Goal: Information Seeking & Learning: Learn about a topic

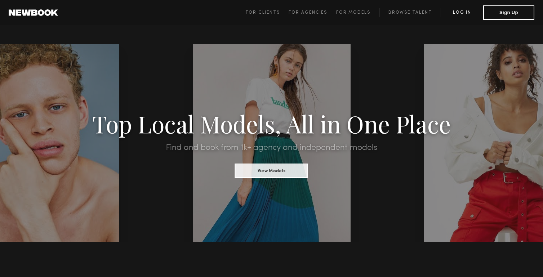
click at [468, 16] on link "Log in" at bounding box center [462, 12] width 43 height 9
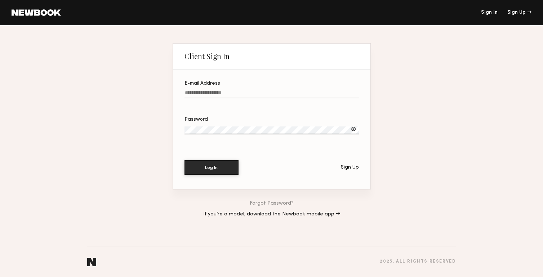
click at [299, 95] on input "E-mail Address" at bounding box center [272, 94] width 174 height 8
type input "**********"
click at [185, 160] on button "Log In" at bounding box center [212, 167] width 54 height 14
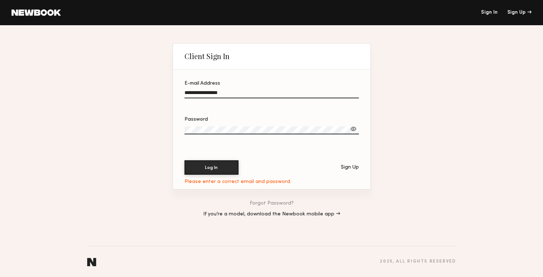
click at [356, 129] on div at bounding box center [353, 128] width 7 height 7
click at [199, 167] on button "Log In" at bounding box center [212, 167] width 54 height 14
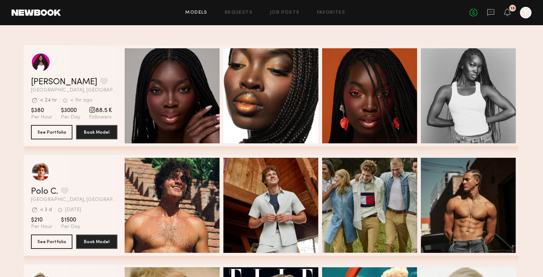
click at [198, 9] on div "Models Requests Job Posts Favorites Sign Out No fees up to $5,000 13 Y" at bounding box center [296, 13] width 471 height 12
click at [204, 12] on link "Models" at bounding box center [196, 12] width 22 height 5
click at [242, 12] on link "Requests" at bounding box center [239, 12] width 28 height 5
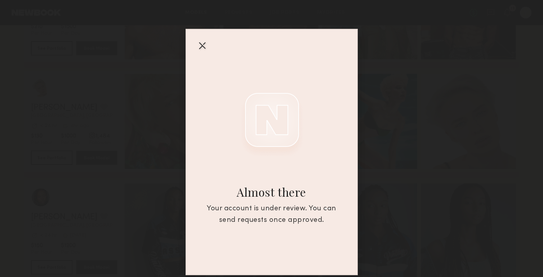
scroll to position [193, 0]
click at [206, 45] on div at bounding box center [202, 46] width 12 height 12
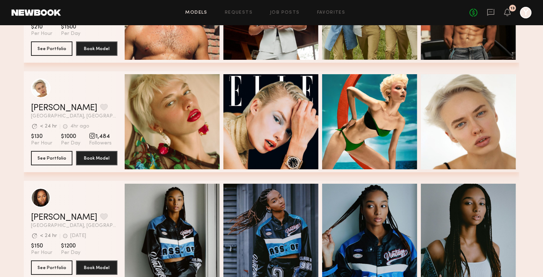
scroll to position [0, 0]
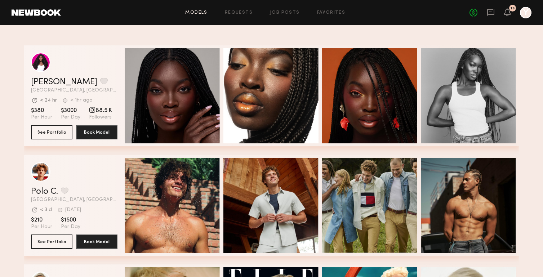
click at [38, 18] on header "Models Requests Job Posts Favorites Sign Out No fees up to $5,000 13 Y" at bounding box center [271, 12] width 543 height 25
click at [511, 13] on div "No fees up to $5,000 13 Y" at bounding box center [501, 13] width 62 height 12
click at [510, 13] on icon at bounding box center [508, 11] width 6 height 5
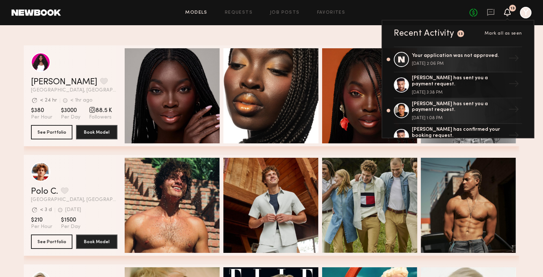
click at [413, 154] on div "[PERSON_NAME] Favorite [GEOGRAPHIC_DATA], [GEOGRAPHIC_DATA] Avg. request respon…" at bounding box center [272, 100] width 496 height 110
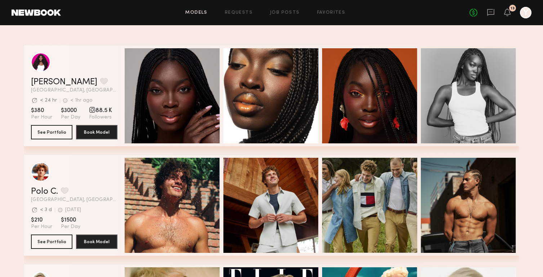
click at [194, 12] on link "Models" at bounding box center [196, 12] width 22 height 5
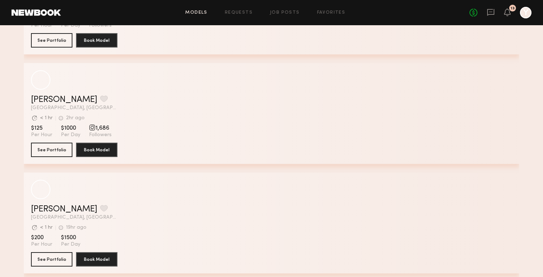
scroll to position [1873, 0]
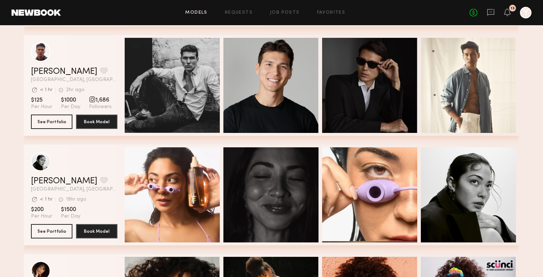
click at [33, 12] on link at bounding box center [36, 12] width 49 height 6
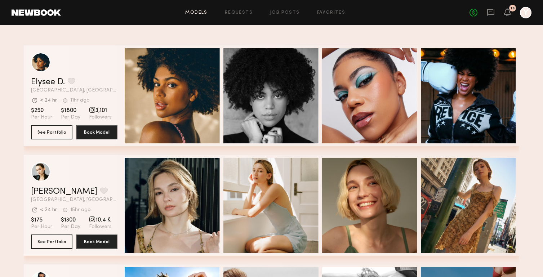
click at [530, 13] on div at bounding box center [526, 13] width 12 height 12
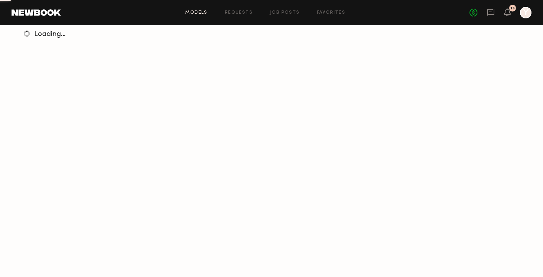
click at [526, 18] on div at bounding box center [526, 13] width 12 height 12
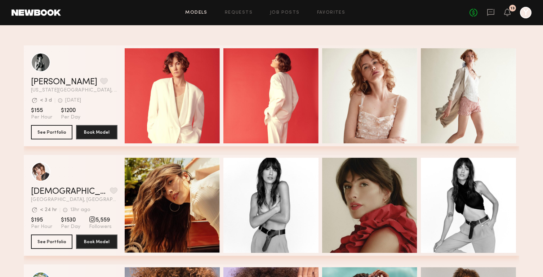
click at [526, 16] on div at bounding box center [526, 13] width 12 height 12
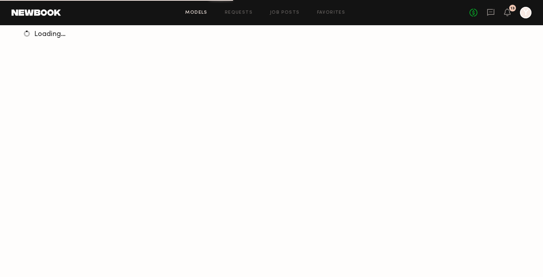
click at [41, 19] on header "Models Requests Job Posts Favorites Sign Out No fees up to $5,000 13 Y" at bounding box center [271, 12] width 543 height 25
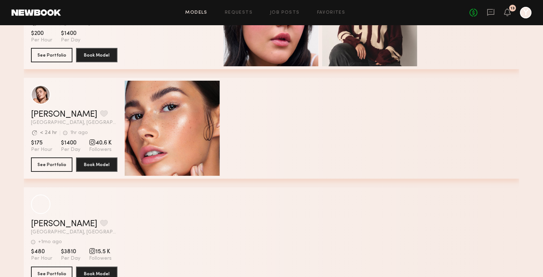
scroll to position [1348, 0]
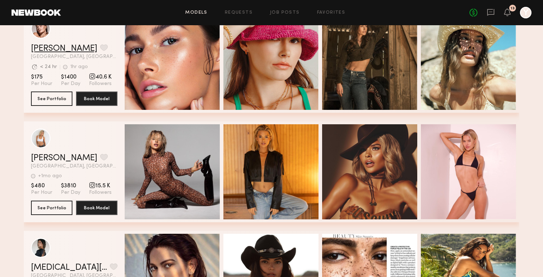
click at [65, 50] on link "[PERSON_NAME]" at bounding box center [64, 48] width 66 height 9
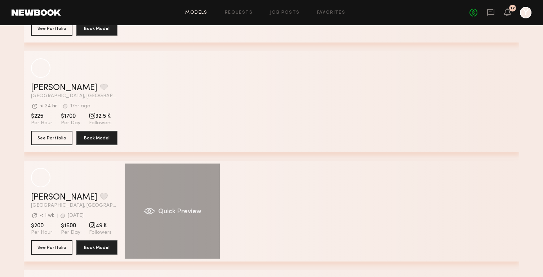
scroll to position [1089, 0]
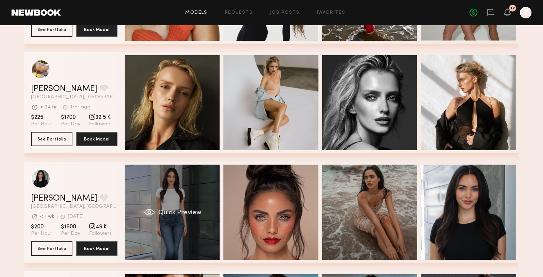
click at [185, 177] on div "Quick Preview" at bounding box center [172, 212] width 95 height 95
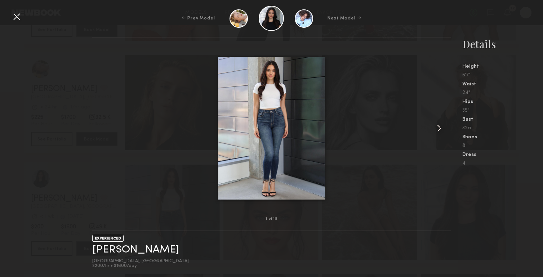
click at [442, 129] on common-icon at bounding box center [440, 129] width 12 height 12
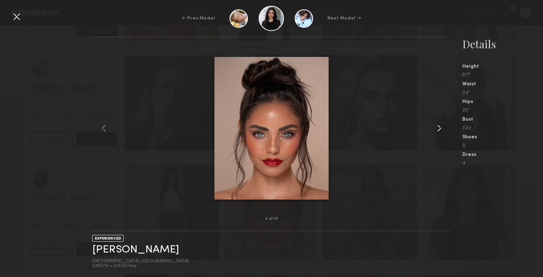
click at [442, 129] on common-icon at bounding box center [440, 129] width 12 height 12
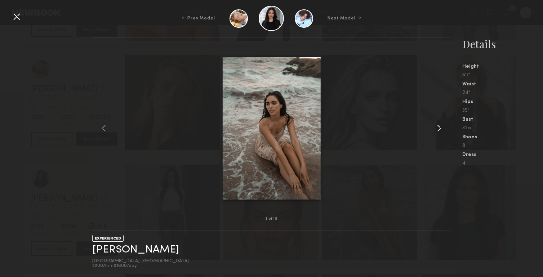
click at [442, 129] on common-icon at bounding box center [440, 129] width 12 height 12
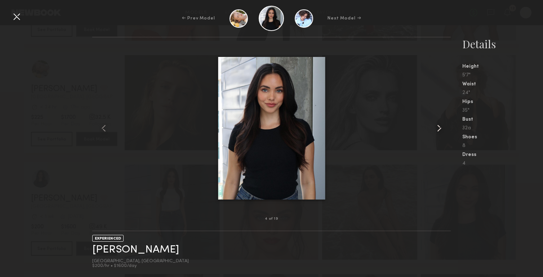
click at [442, 129] on common-icon at bounding box center [440, 129] width 12 height 12
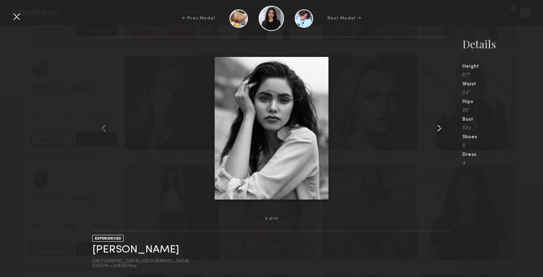
click at [442, 129] on common-icon at bounding box center [440, 129] width 12 height 12
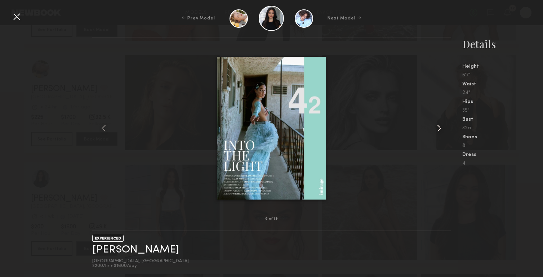
click at [442, 129] on common-icon at bounding box center [440, 129] width 12 height 12
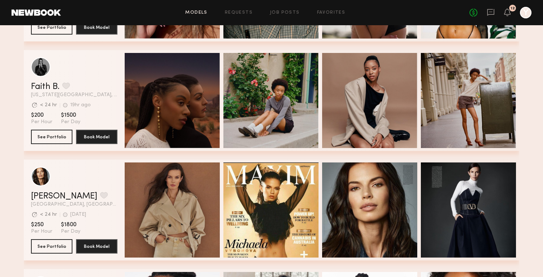
scroll to position [3174, 0]
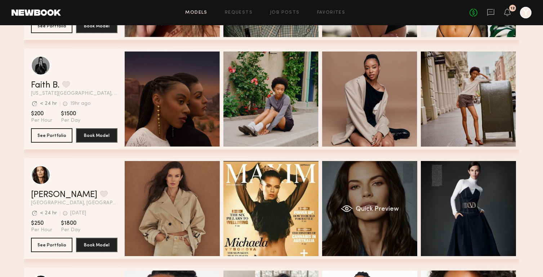
click at [375, 195] on div "Quick Preview" at bounding box center [369, 208] width 95 height 95
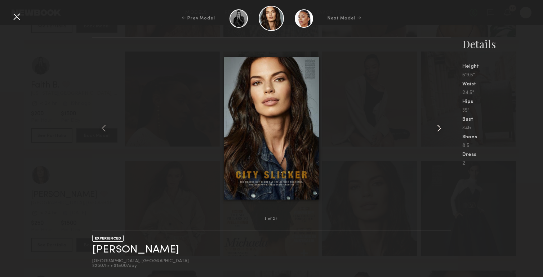
click at [442, 134] on common-icon at bounding box center [440, 129] width 12 height 12
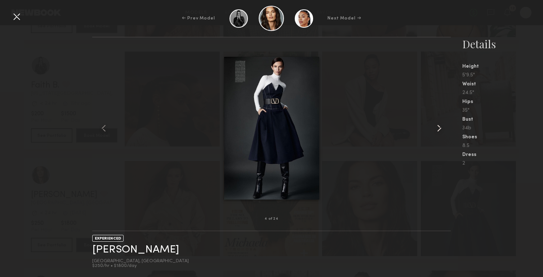
click at [442, 134] on common-icon at bounding box center [440, 129] width 12 height 12
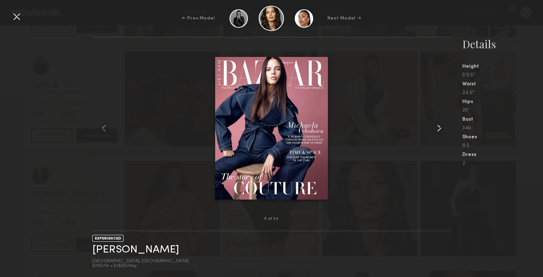
click at [442, 134] on common-icon at bounding box center [440, 129] width 12 height 12
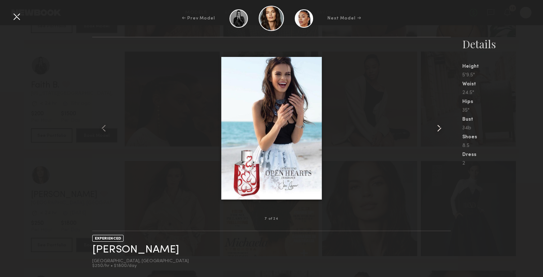
click at [442, 134] on common-icon at bounding box center [440, 129] width 12 height 12
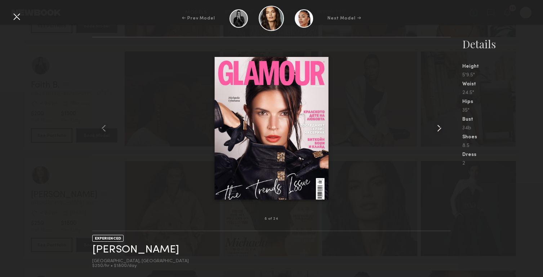
click at [442, 134] on common-icon at bounding box center [440, 129] width 12 height 12
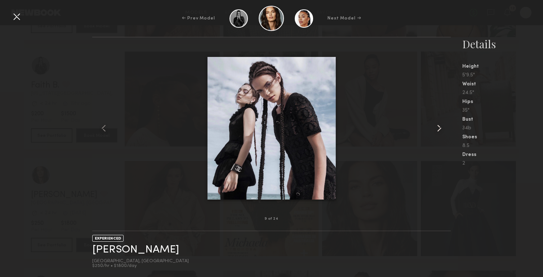
click at [442, 134] on common-icon at bounding box center [440, 129] width 12 height 12
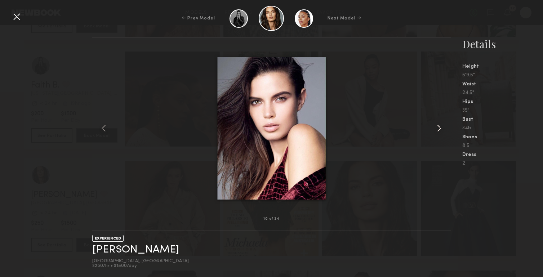
click at [442, 134] on common-icon at bounding box center [440, 129] width 12 height 12
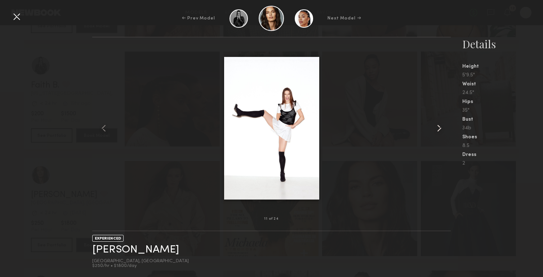
click at [442, 134] on common-icon at bounding box center [440, 129] width 12 height 12
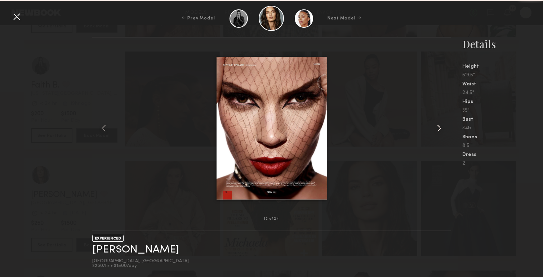
click at [442, 134] on common-icon at bounding box center [440, 129] width 12 height 12
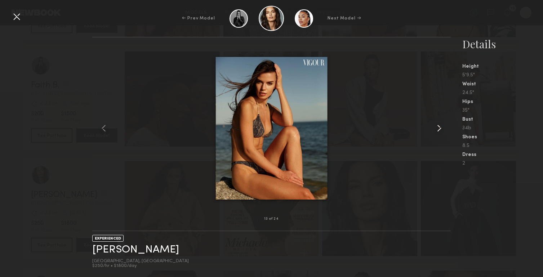
click at [442, 134] on common-icon at bounding box center [440, 129] width 12 height 12
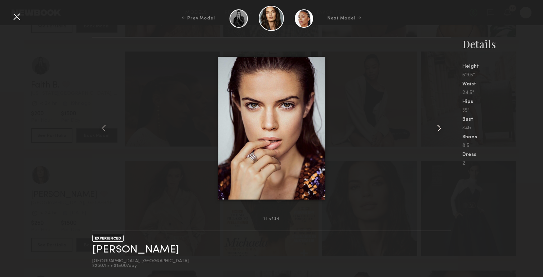
click at [441, 133] on common-icon at bounding box center [440, 129] width 12 height 12
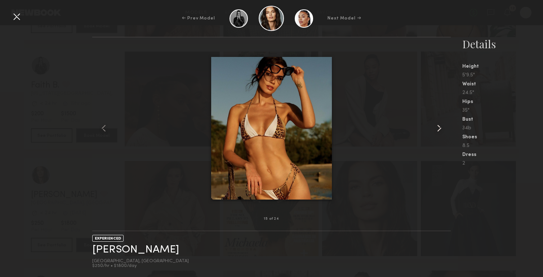
click at [441, 133] on common-icon at bounding box center [440, 129] width 12 height 12
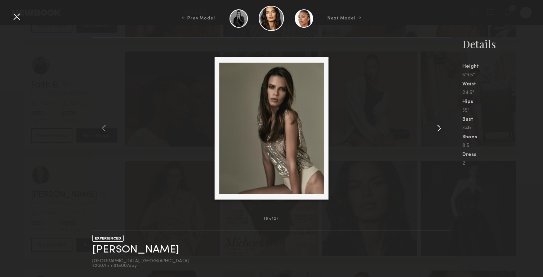
click at [441, 133] on common-icon at bounding box center [440, 129] width 12 height 12
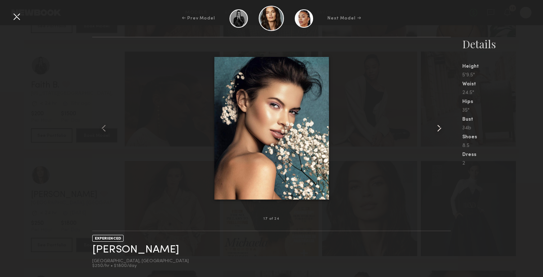
click at [441, 133] on common-icon at bounding box center [440, 129] width 12 height 12
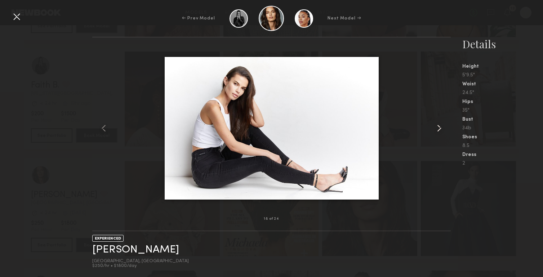
click at [442, 134] on common-icon at bounding box center [440, 129] width 12 height 12
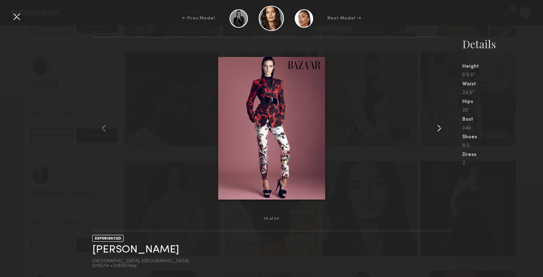
click at [443, 134] on div at bounding box center [443, 128] width 14 height 159
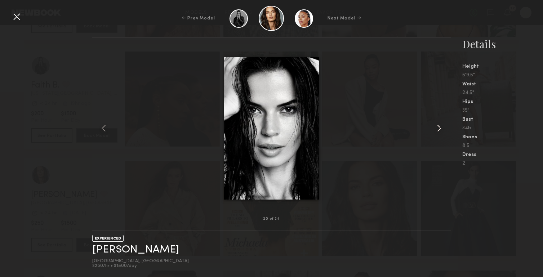
click at [443, 134] on div at bounding box center [443, 128] width 14 height 159
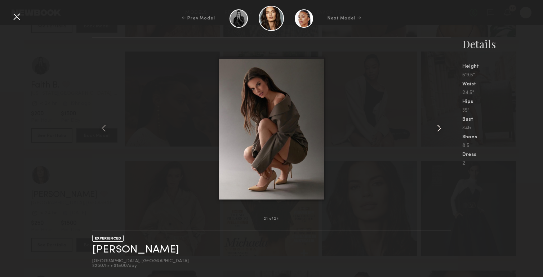
click at [443, 134] on div at bounding box center [443, 128] width 14 height 159
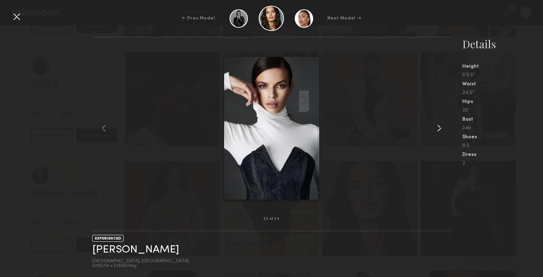
click at [443, 134] on common-icon at bounding box center [440, 129] width 12 height 12
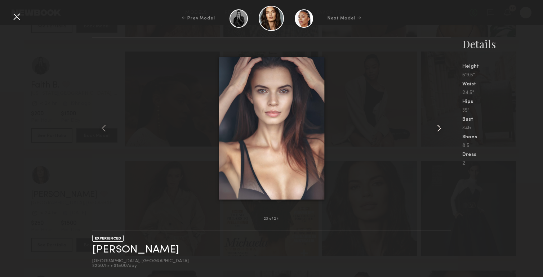
click at [443, 134] on common-icon at bounding box center [440, 129] width 12 height 12
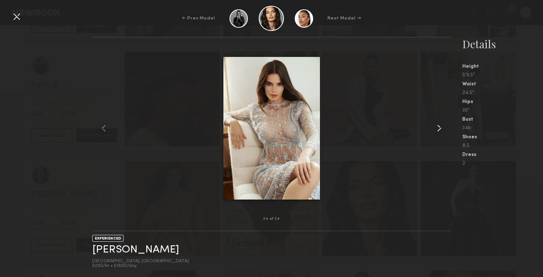
click at [443, 134] on common-icon at bounding box center [440, 129] width 12 height 12
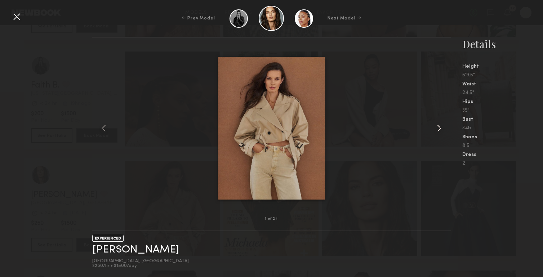
click at [443, 134] on common-icon at bounding box center [440, 129] width 12 height 12
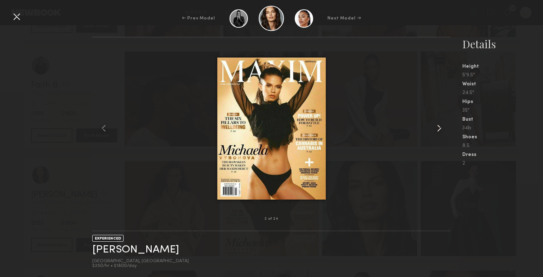
click at [443, 134] on common-icon at bounding box center [440, 129] width 12 height 12
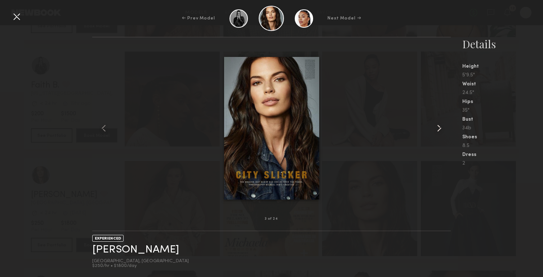
click at [443, 134] on common-icon at bounding box center [440, 129] width 12 height 12
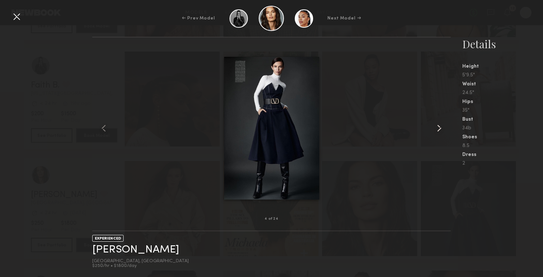
click at [443, 134] on common-icon at bounding box center [440, 129] width 12 height 12
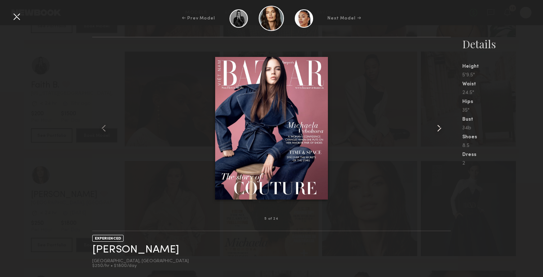
click at [443, 134] on common-icon at bounding box center [440, 129] width 12 height 12
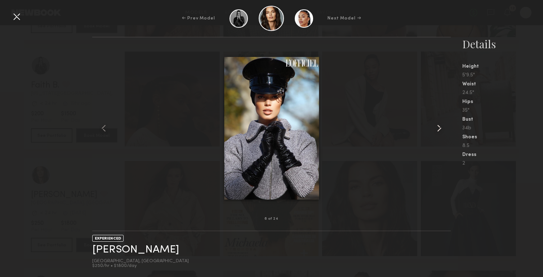
click at [443, 134] on common-icon at bounding box center [440, 129] width 12 height 12
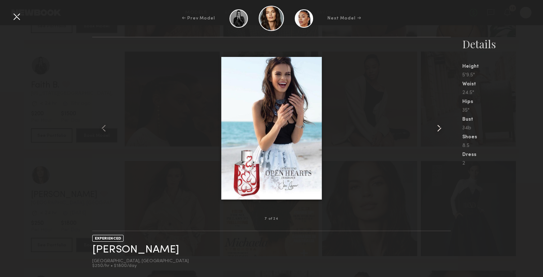
click at [443, 134] on common-icon at bounding box center [440, 129] width 12 height 12
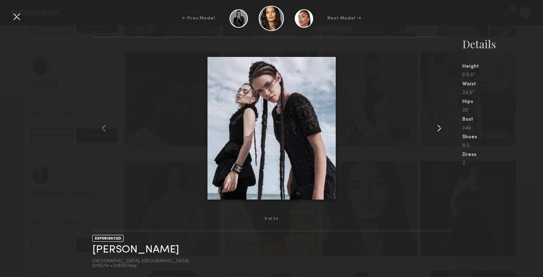
click at [443, 134] on common-icon at bounding box center [440, 129] width 12 height 12
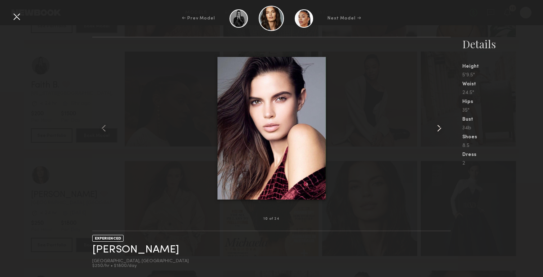
click at [443, 134] on common-icon at bounding box center [440, 129] width 12 height 12
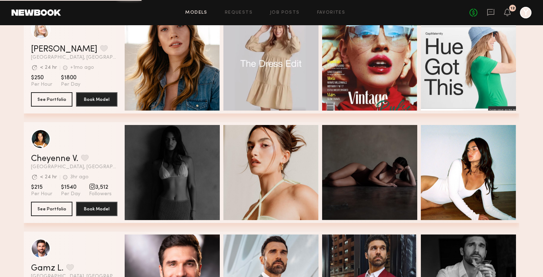
scroll to position [3730, 0]
